Goal: Task Accomplishment & Management: Manage account settings

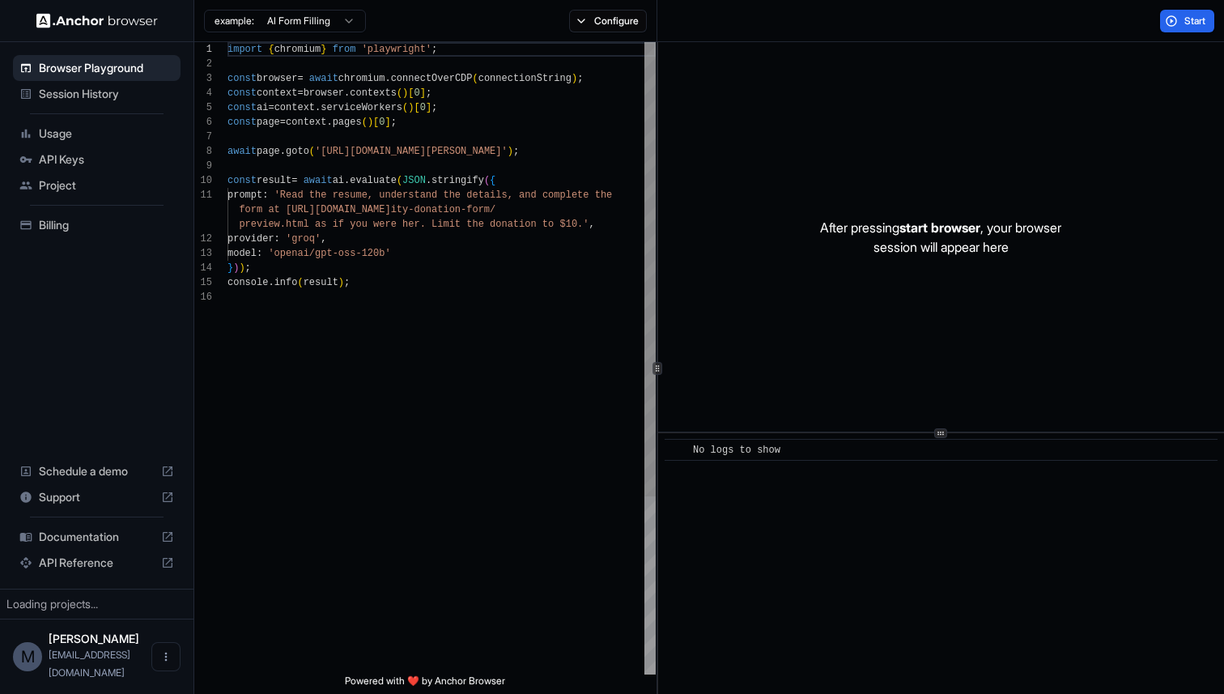
scroll to position [146, 0]
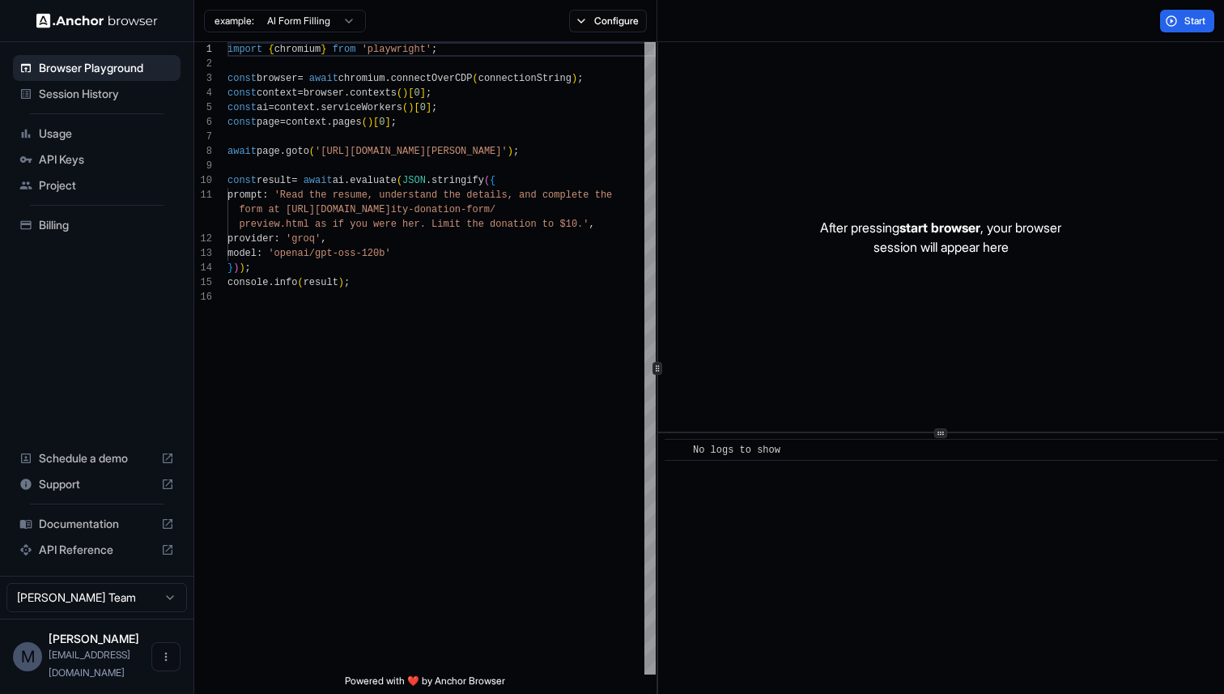
click at [128, 164] on span "API Keys" at bounding box center [106, 159] width 135 height 16
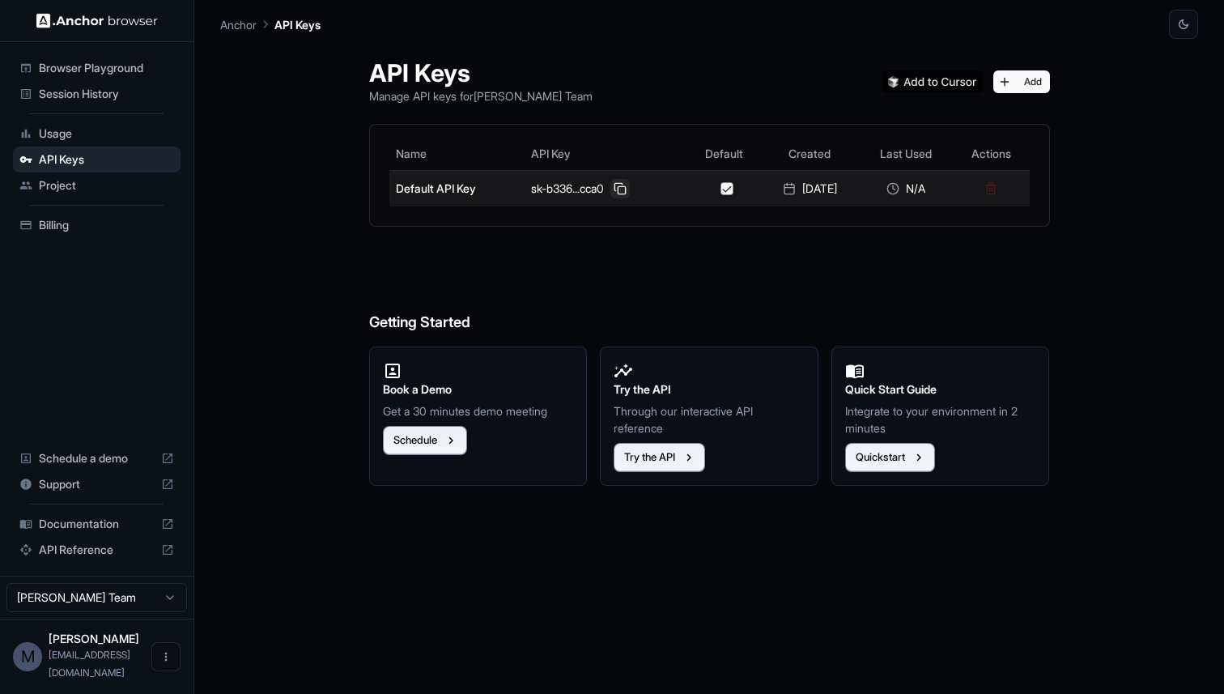
click at [619, 191] on button at bounding box center [620, 188] width 19 height 19
click at [616, 187] on button at bounding box center [620, 188] width 19 height 19
click at [618, 190] on button at bounding box center [620, 188] width 19 height 19
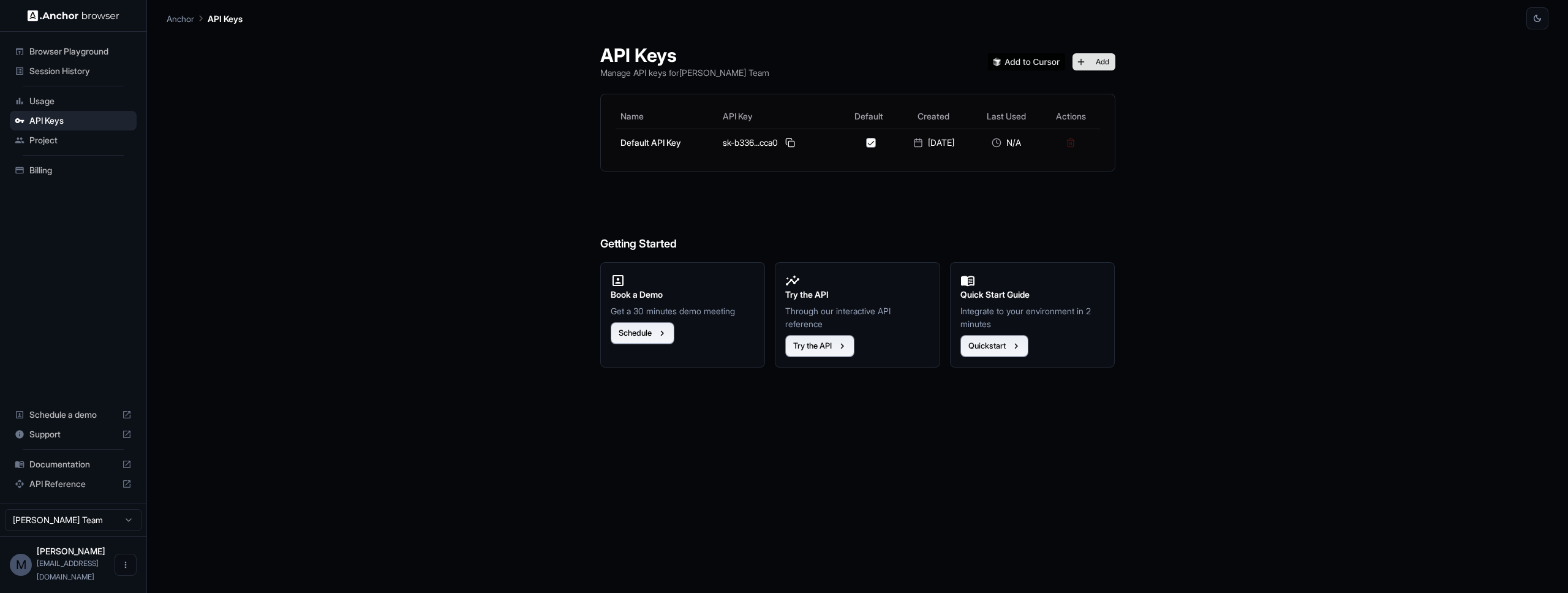
click at [926, 56] on button "Add" at bounding box center [1094, 61] width 43 height 17
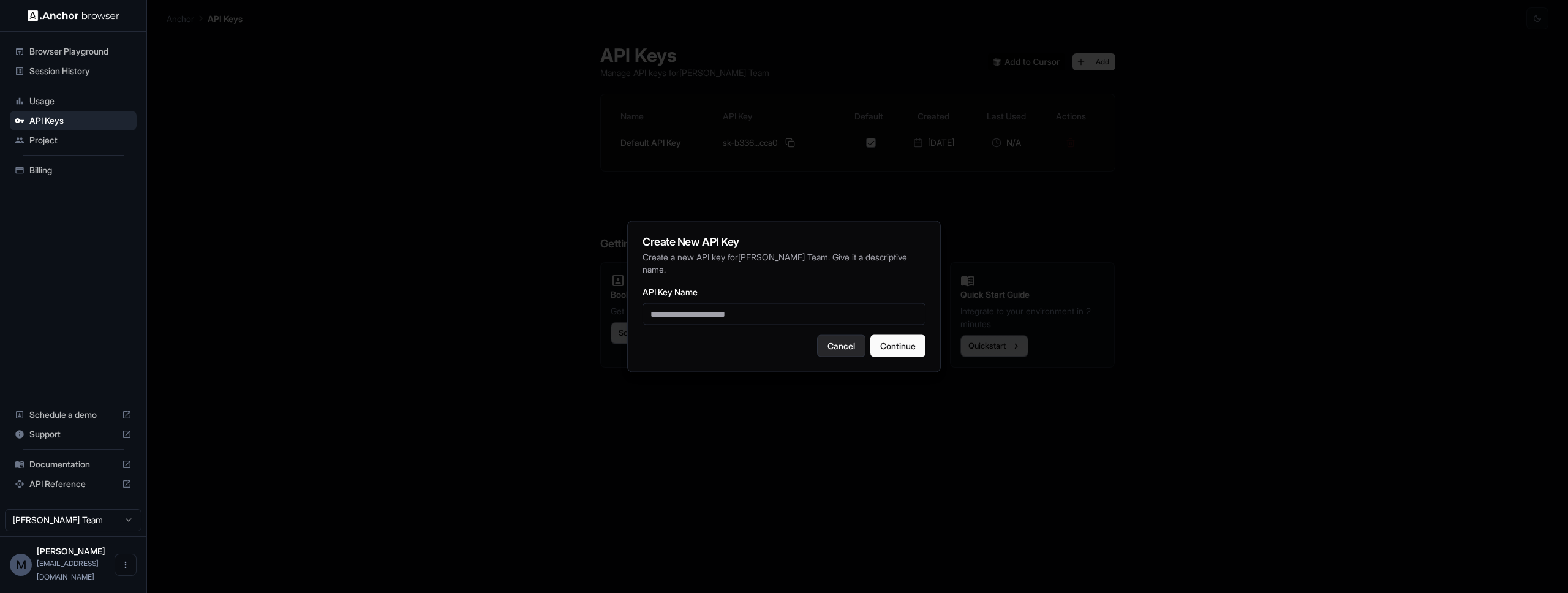
click at [840, 352] on button "Cancel" at bounding box center [841, 346] width 48 height 22
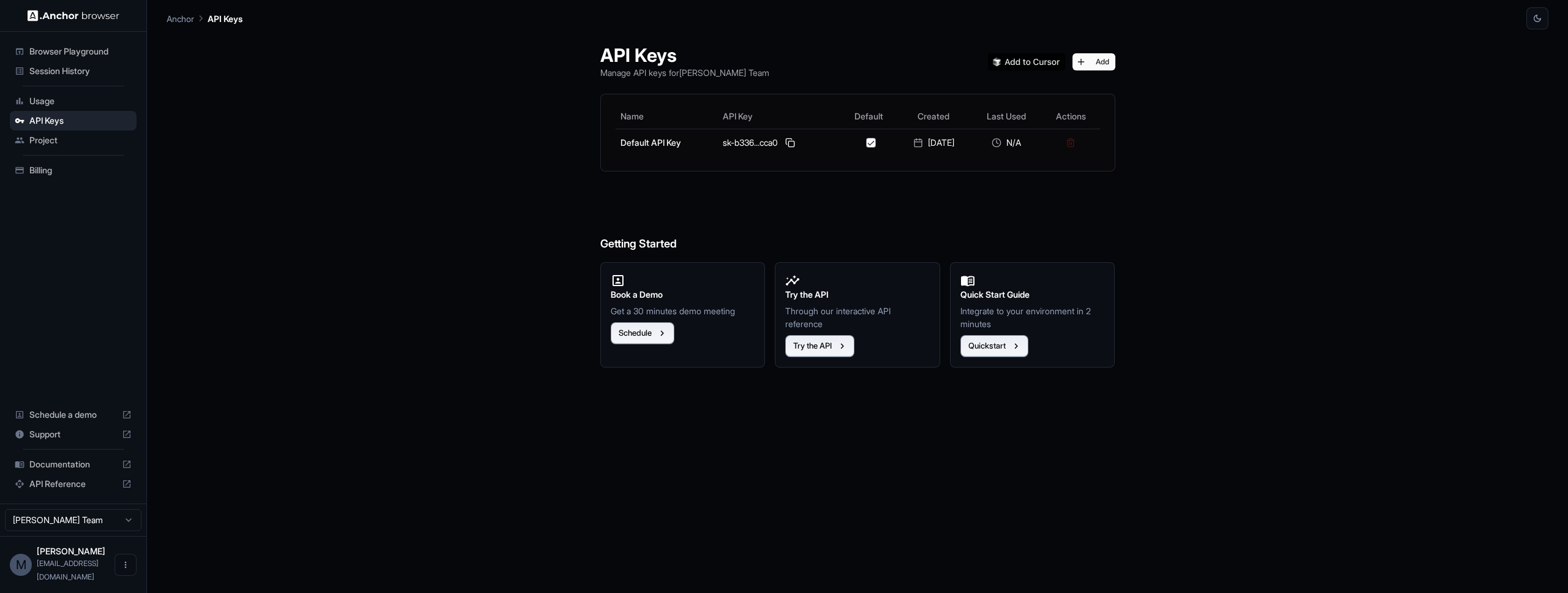
click at [92, 141] on span "Project" at bounding box center [80, 140] width 102 height 12
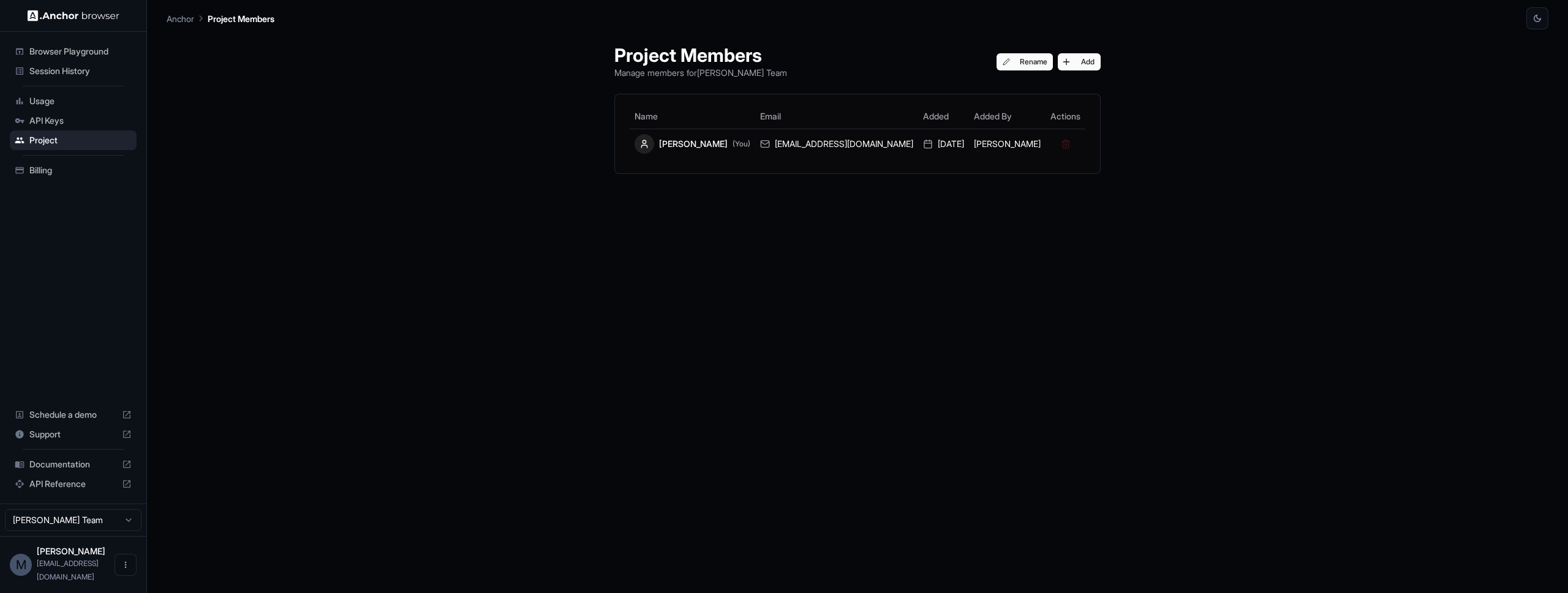
click at [98, 120] on span "API Keys" at bounding box center [80, 120] width 102 height 12
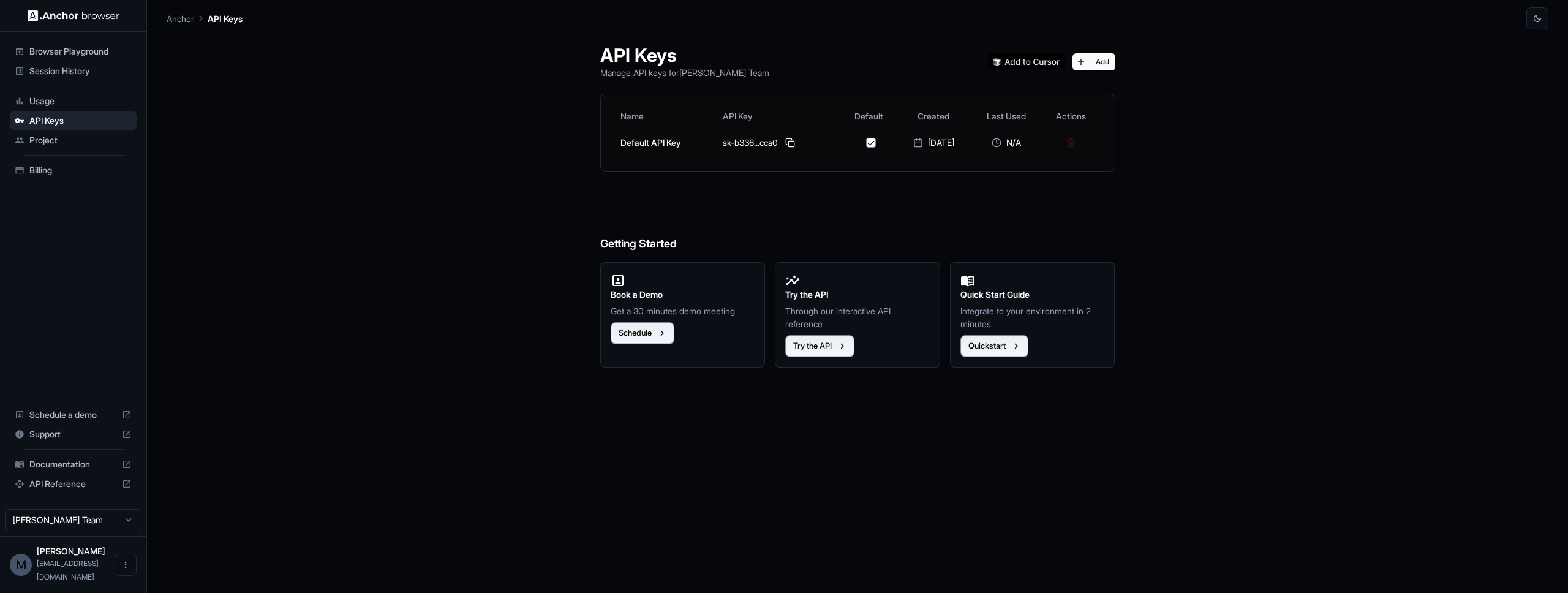
click at [107, 47] on span "Browser Playground" at bounding box center [80, 51] width 102 height 12
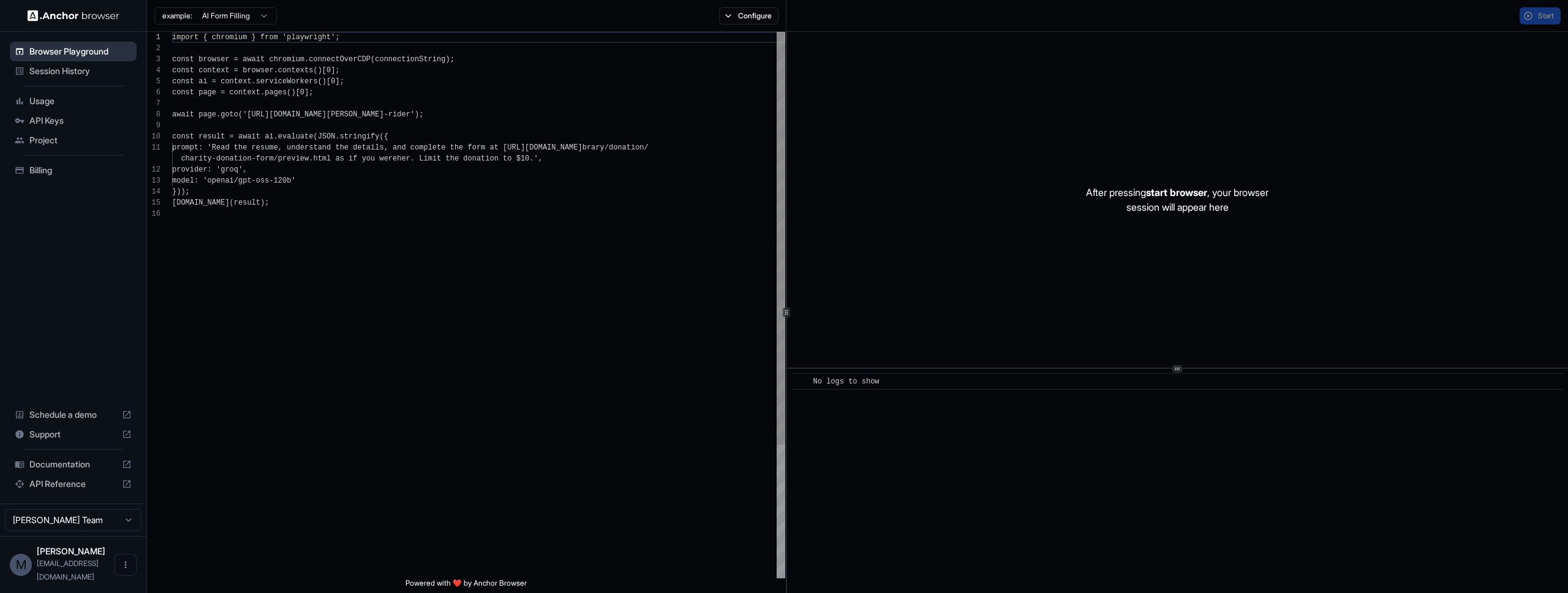
scroll to position [110, 0]
click at [85, 120] on span "API Keys" at bounding box center [80, 120] width 102 height 12
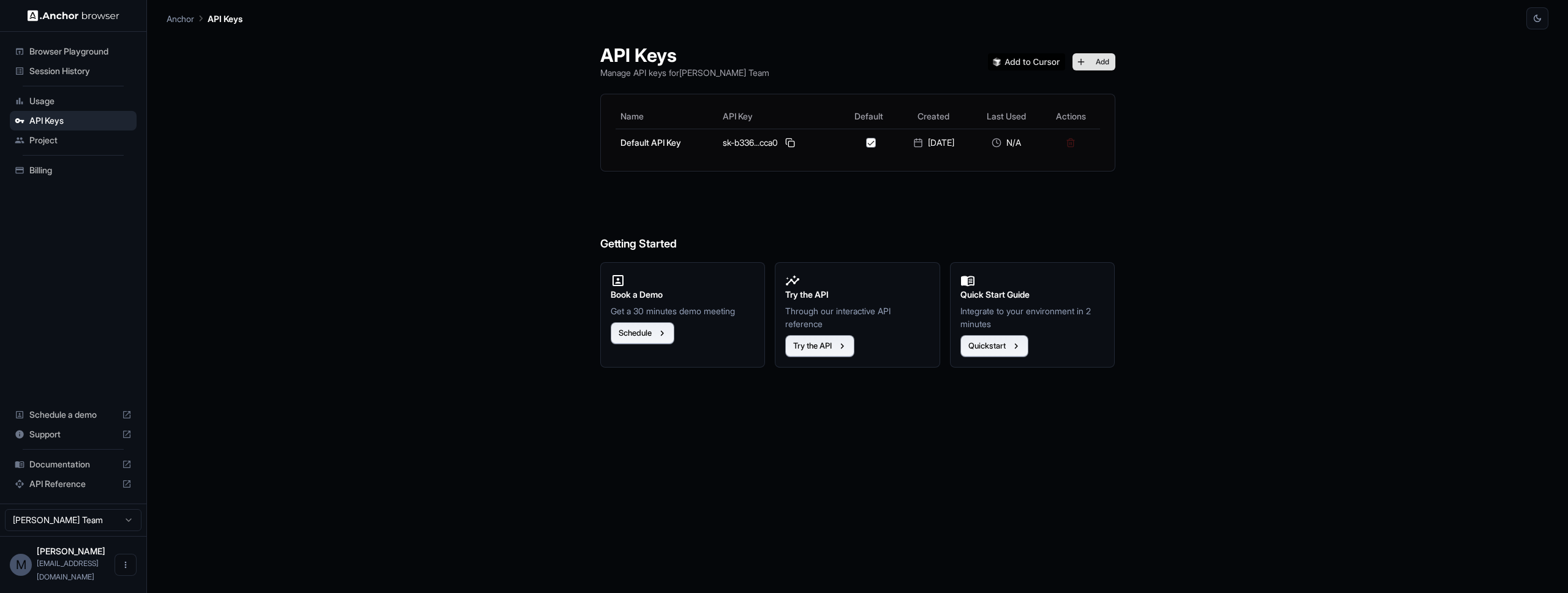
click at [926, 61] on button "Add" at bounding box center [1094, 61] width 43 height 17
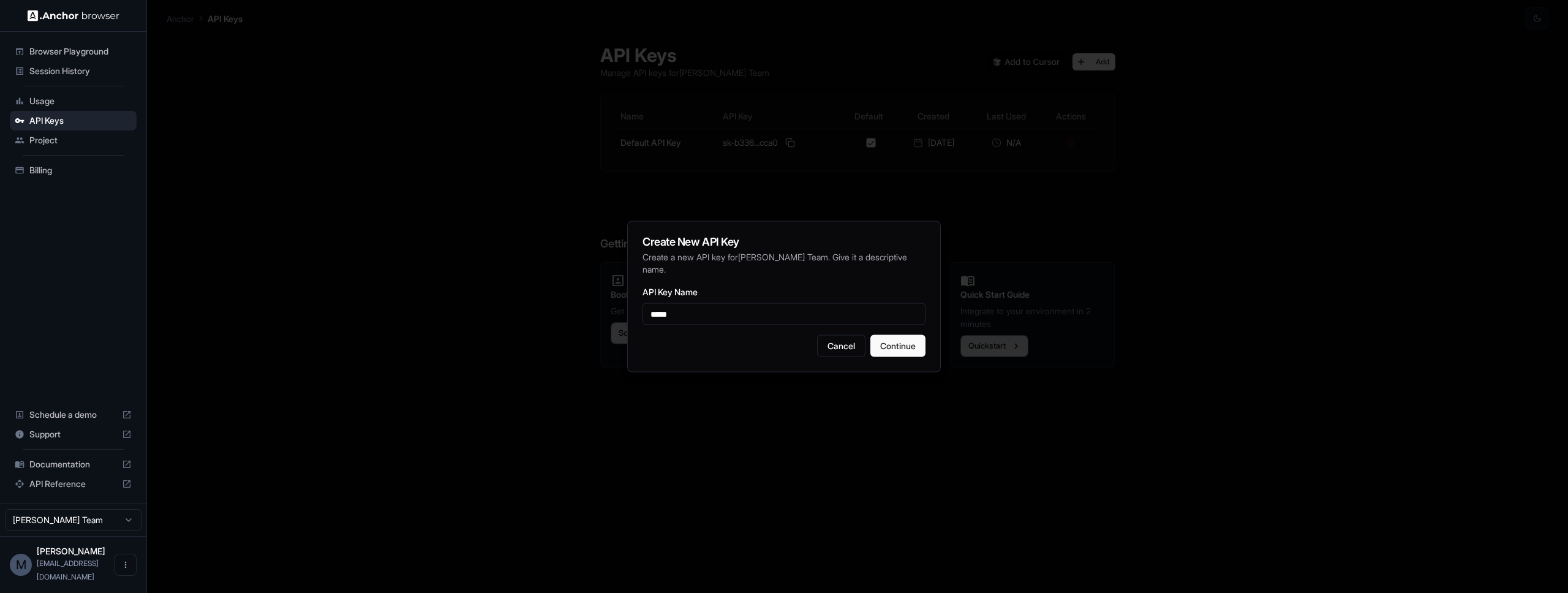
type input "*****"
click at [920, 333] on div "Create New API Key Create a new API key for Marton Wernigg Team . Give it a des…" at bounding box center [784, 296] width 314 height 151
click at [910, 343] on button "Continue" at bounding box center [898, 346] width 55 height 22
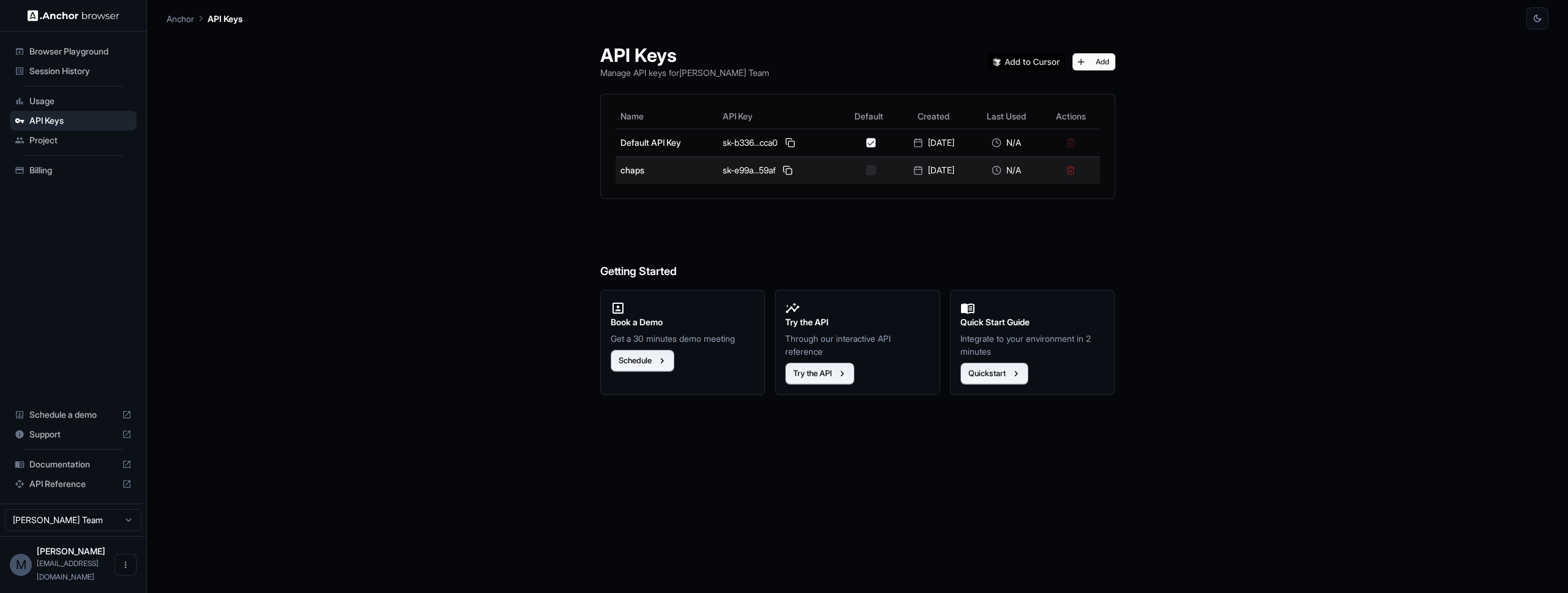
click at [866, 170] on button "button" at bounding box center [871, 170] width 10 height 10
click at [782, 171] on button at bounding box center [787, 169] width 14 height 14
click at [70, 77] on div "Session History" at bounding box center [73, 71] width 127 height 20
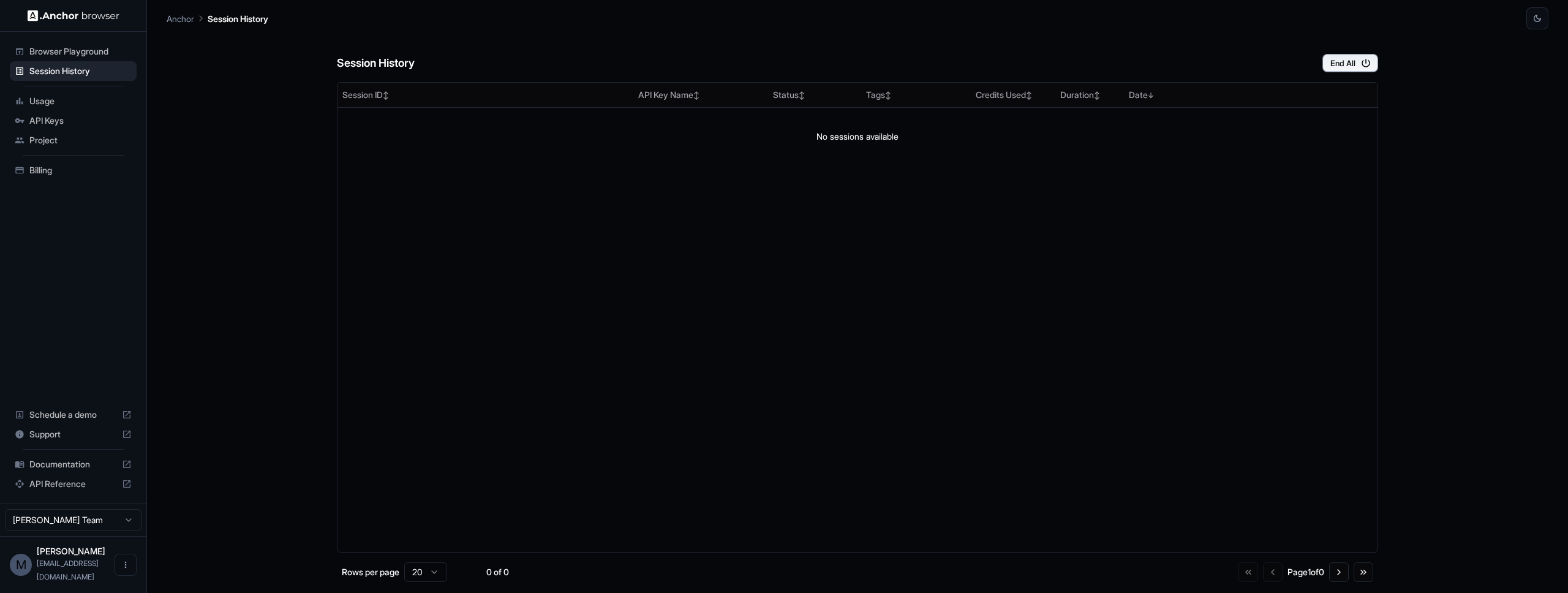
click at [82, 122] on span "API Keys" at bounding box center [80, 120] width 102 height 12
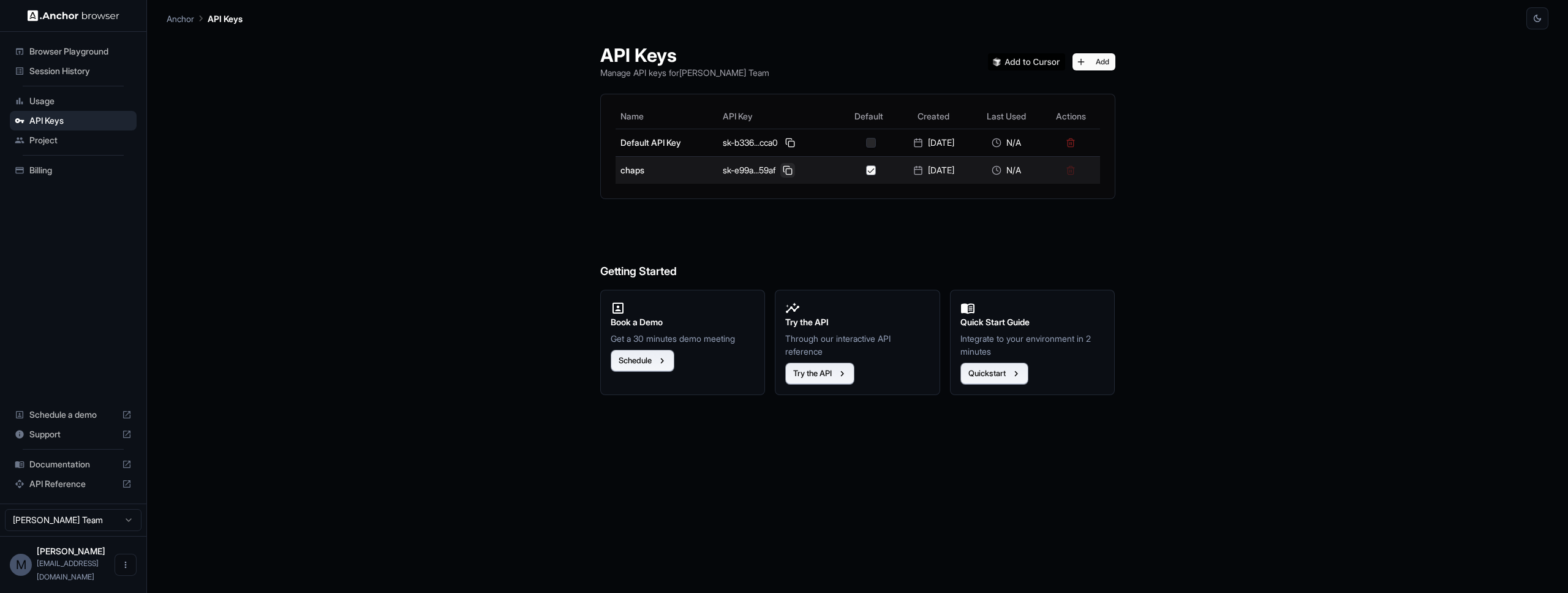
click at [783, 173] on button at bounding box center [787, 169] width 14 height 14
click at [85, 524] on span "[PERSON_NAME]" at bounding box center [71, 551] width 69 height 11
click at [14, 524] on div "M" at bounding box center [20, 564] width 22 height 22
click at [123, 524] on button "Open menu" at bounding box center [125, 564] width 22 height 22
click at [215, 489] on div at bounding box center [784, 296] width 1568 height 593
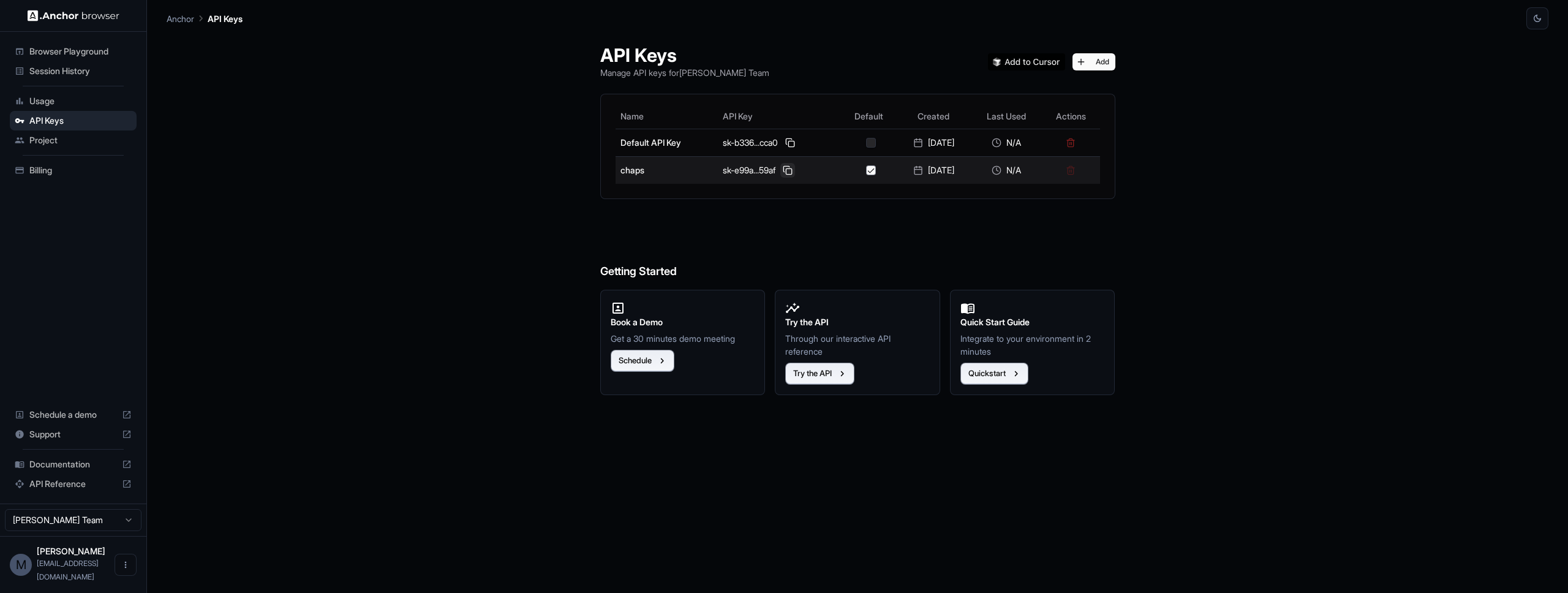
click at [781, 171] on button at bounding box center [787, 169] width 14 height 14
click at [781, 172] on button at bounding box center [787, 169] width 14 height 14
click at [784, 169] on button at bounding box center [787, 169] width 14 height 14
